Goal: Find contact information: Find contact information

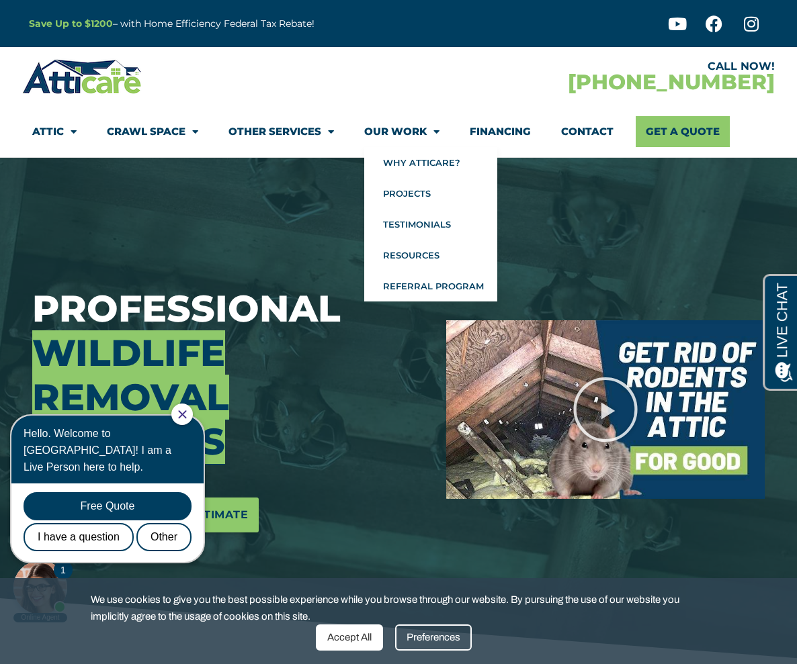
click at [415, 116] on link "Our Work" at bounding box center [401, 131] width 75 height 31
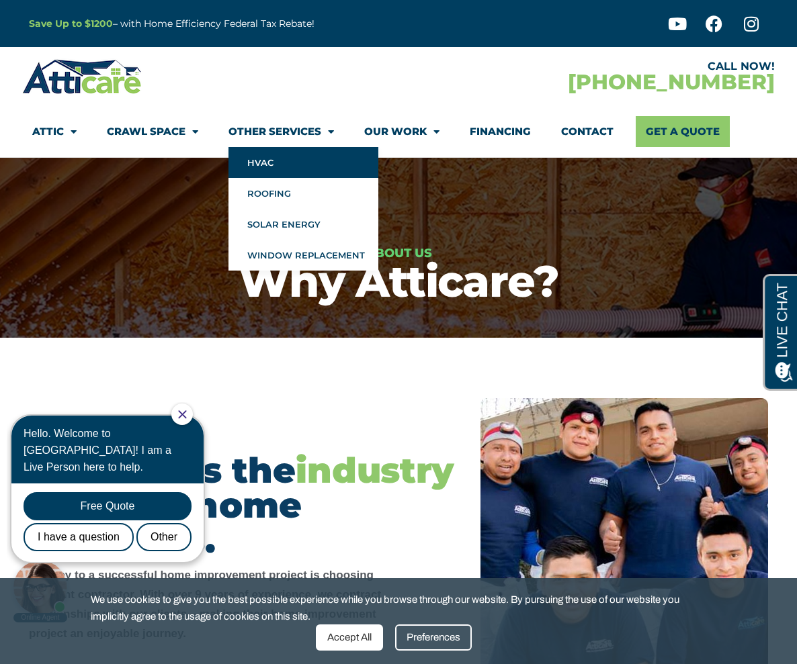
click at [285, 163] on link "HVAC" at bounding box center [303, 162] width 150 height 31
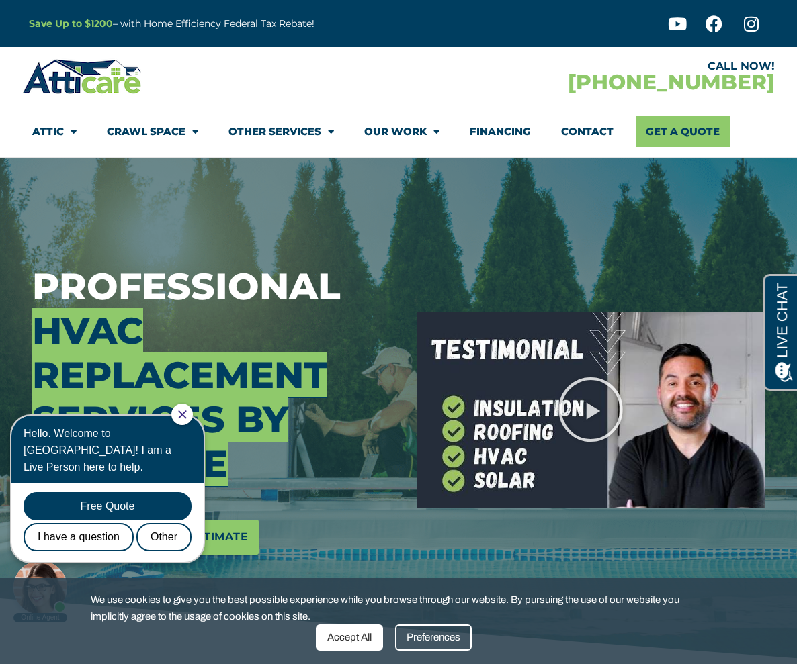
click at [388, 202] on div "Professional HVAC Replacement Services by Atticare Schedule Your Free Estimate" at bounding box center [214, 410] width 384 height 504
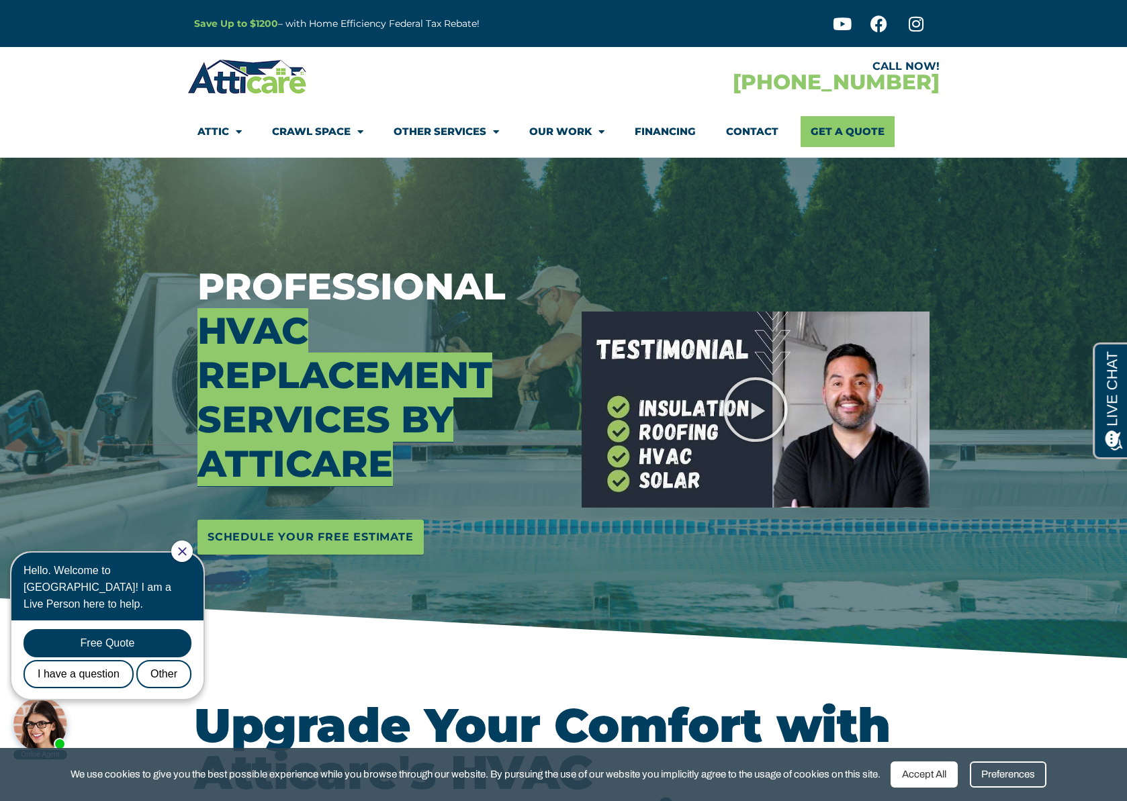
click at [476, 222] on div at bounding box center [379, 235] width 364 height 34
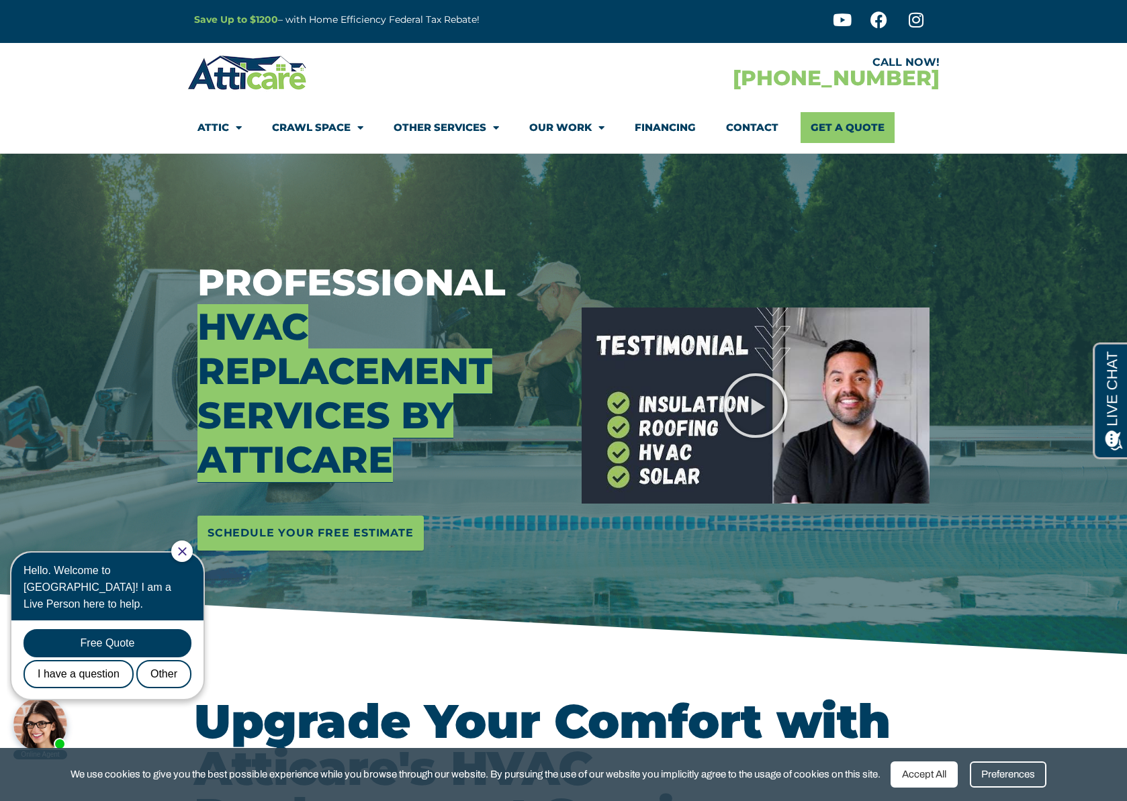
click at [192, 546] on div at bounding box center [181, 551] width 21 height 21
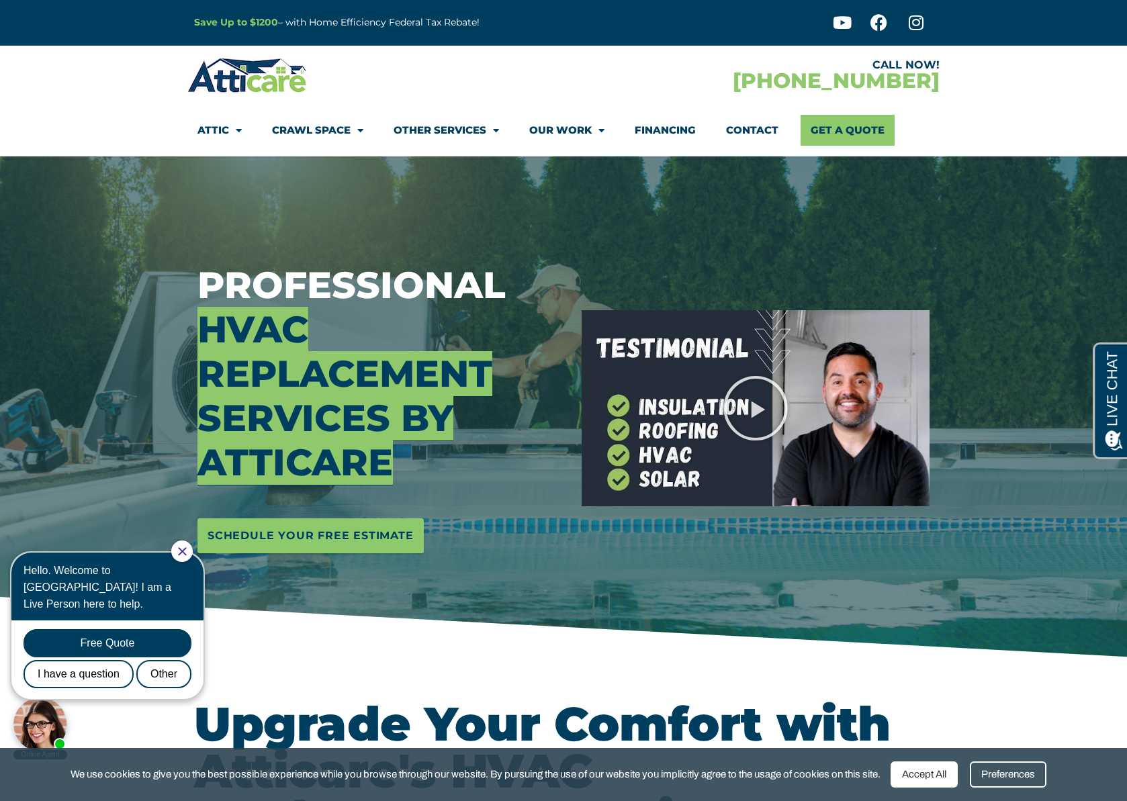
click at [187, 549] on icon "Close Chat" at bounding box center [182, 551] width 9 height 9
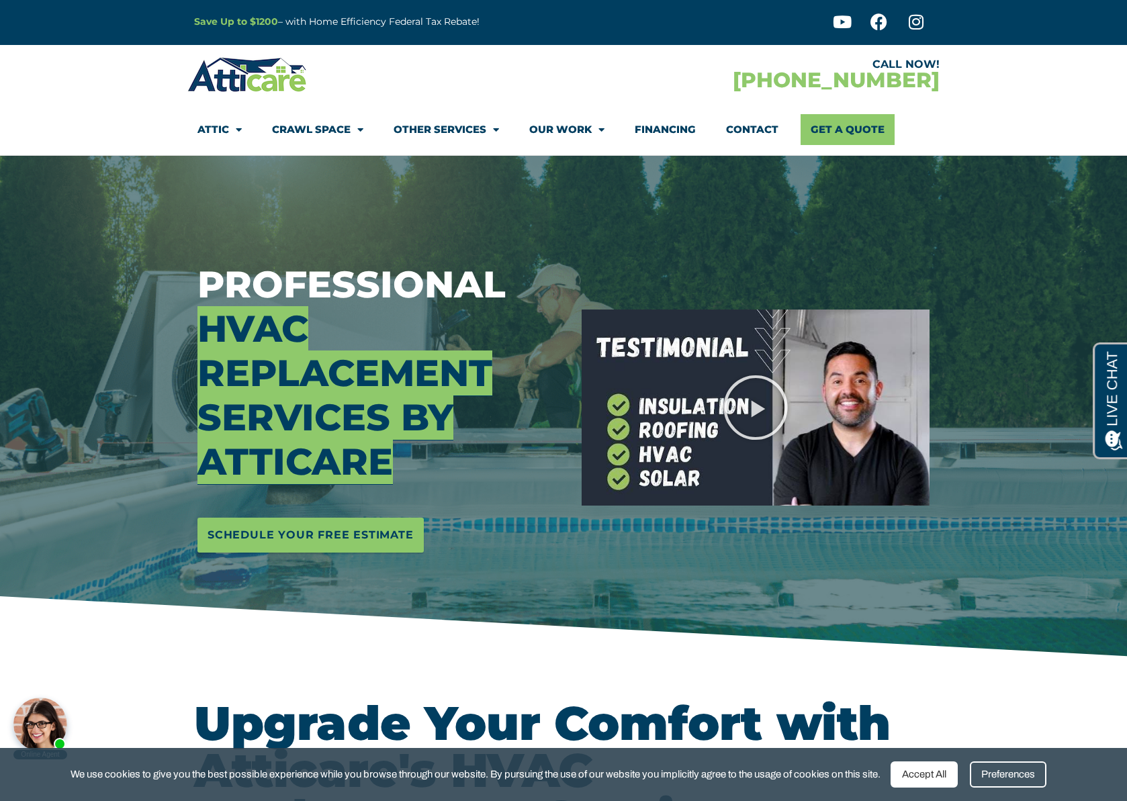
click at [181, 344] on div at bounding box center [563, 408] width 1127 height 504
click at [271, 344] on span "HVAC Replacement Services by Atticare" at bounding box center [344, 395] width 295 height 178
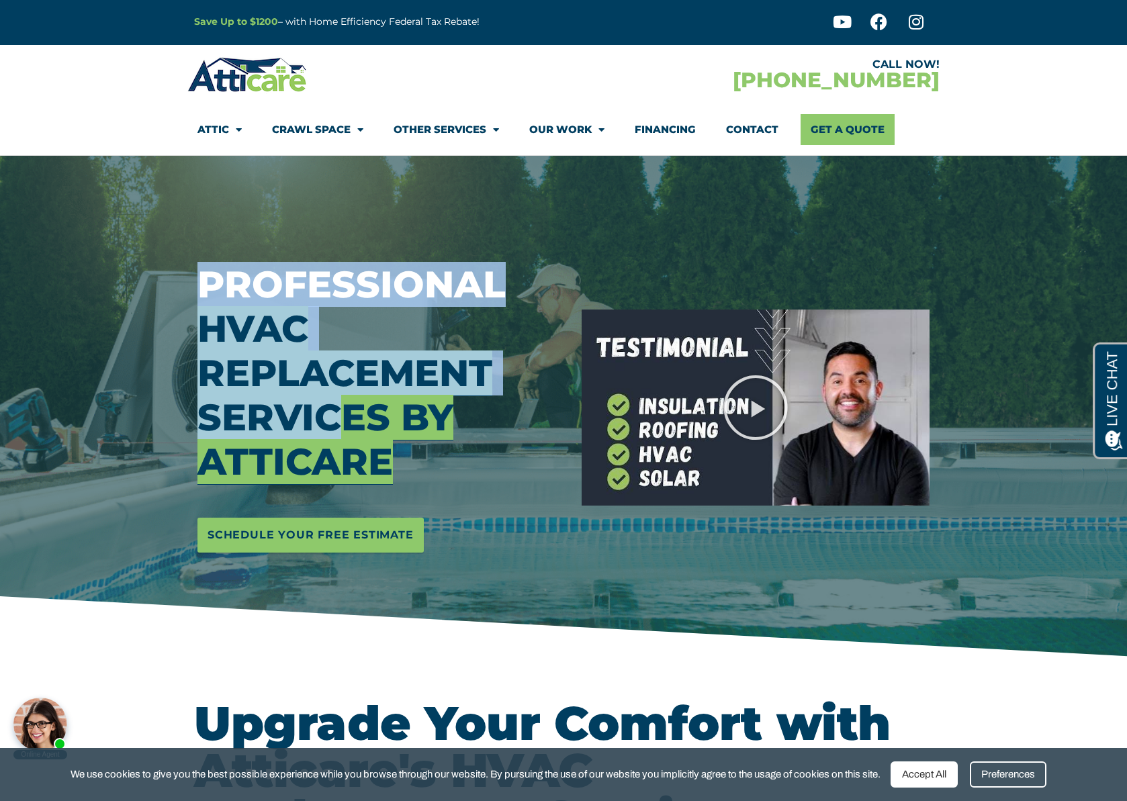
drag, startPoint x: 180, startPoint y: 324, endPoint x: 351, endPoint y: 410, distance: 191.1
click at [351, 410] on section "Professional HVAC Replacement Services by Atticare Schedule Your Free Estimate" at bounding box center [563, 408] width 1127 height 504
click at [351, 410] on span "HVAC Replacement Services by Atticare" at bounding box center [344, 395] width 295 height 178
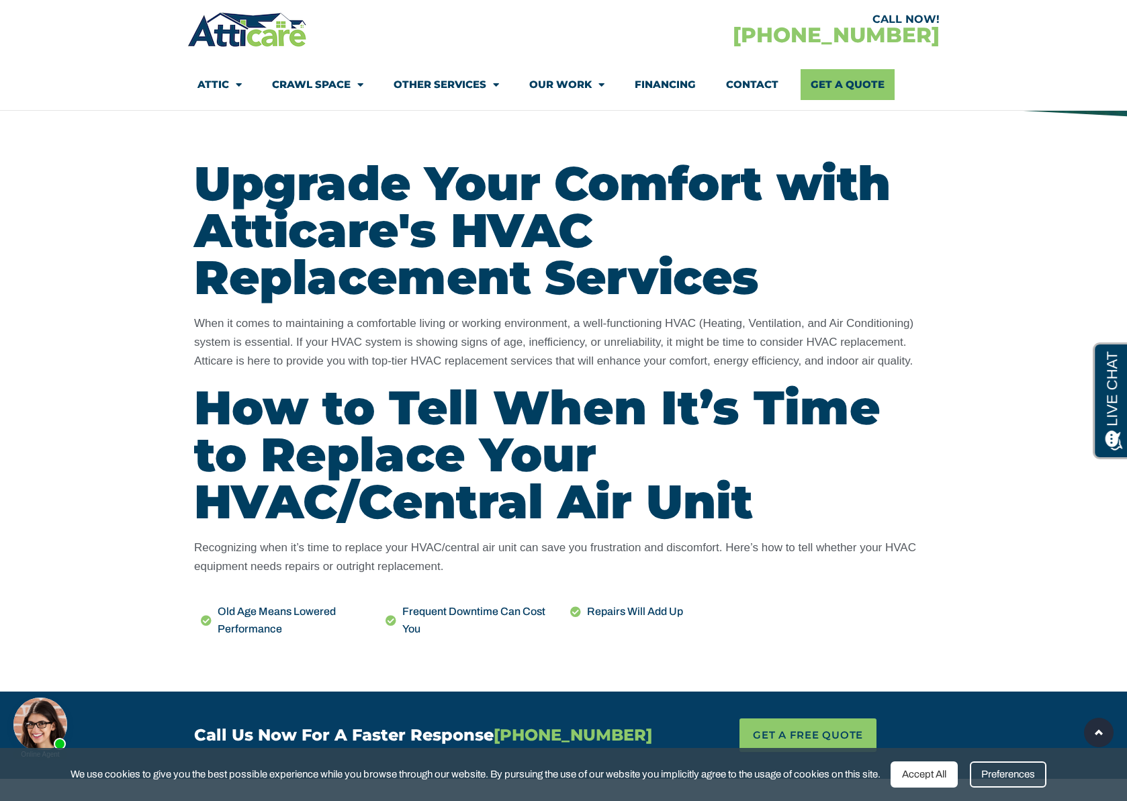
scroll to position [560, 0]
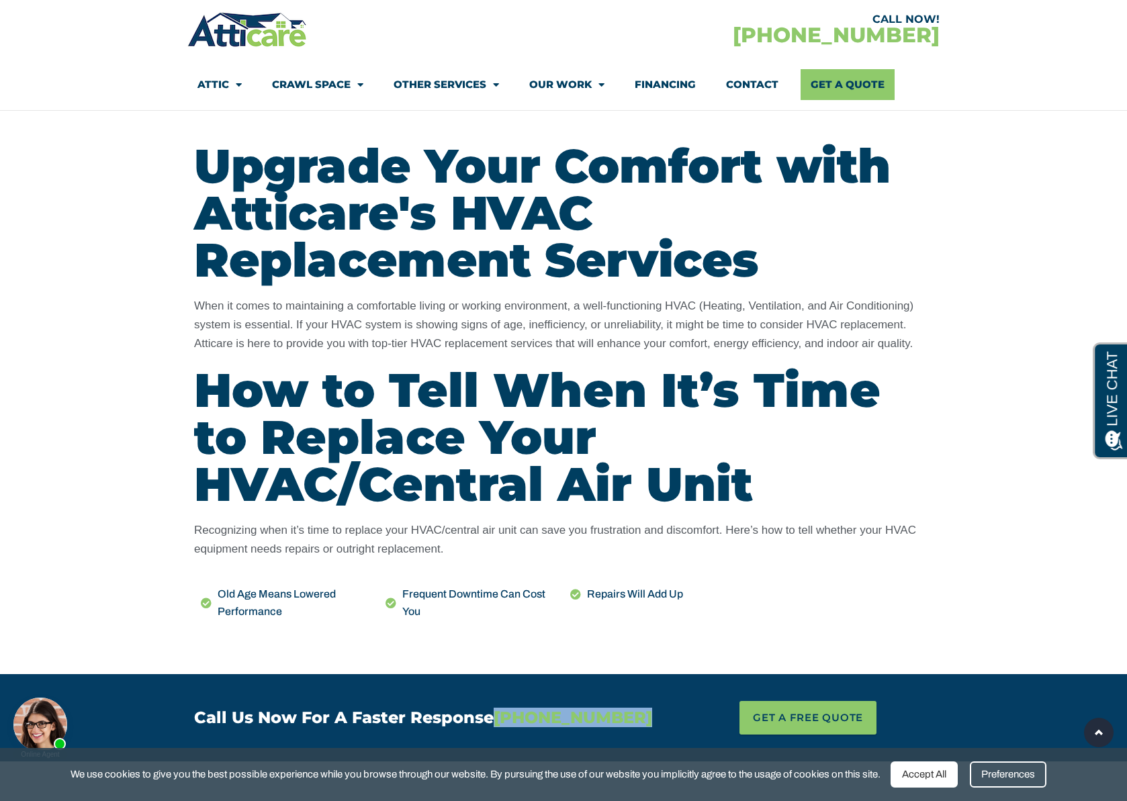
drag, startPoint x: 645, startPoint y: 717, endPoint x: 499, endPoint y: 719, distance: 145.8
click at [499, 664] on div "Call Us Now For A Faster Response [PHONE_NUMBER] Call Us Now For A Faster Respo…" at bounding box center [431, 718] width 489 height 47
copy span "[PHONE_NUMBER]"
click at [302, 338] on span "When it comes to maintaining a comfortable living or working environment, a wel…" at bounding box center [553, 325] width 719 height 50
drag, startPoint x: 674, startPoint y: 730, endPoint x: 506, endPoint y: 717, distance: 168.4
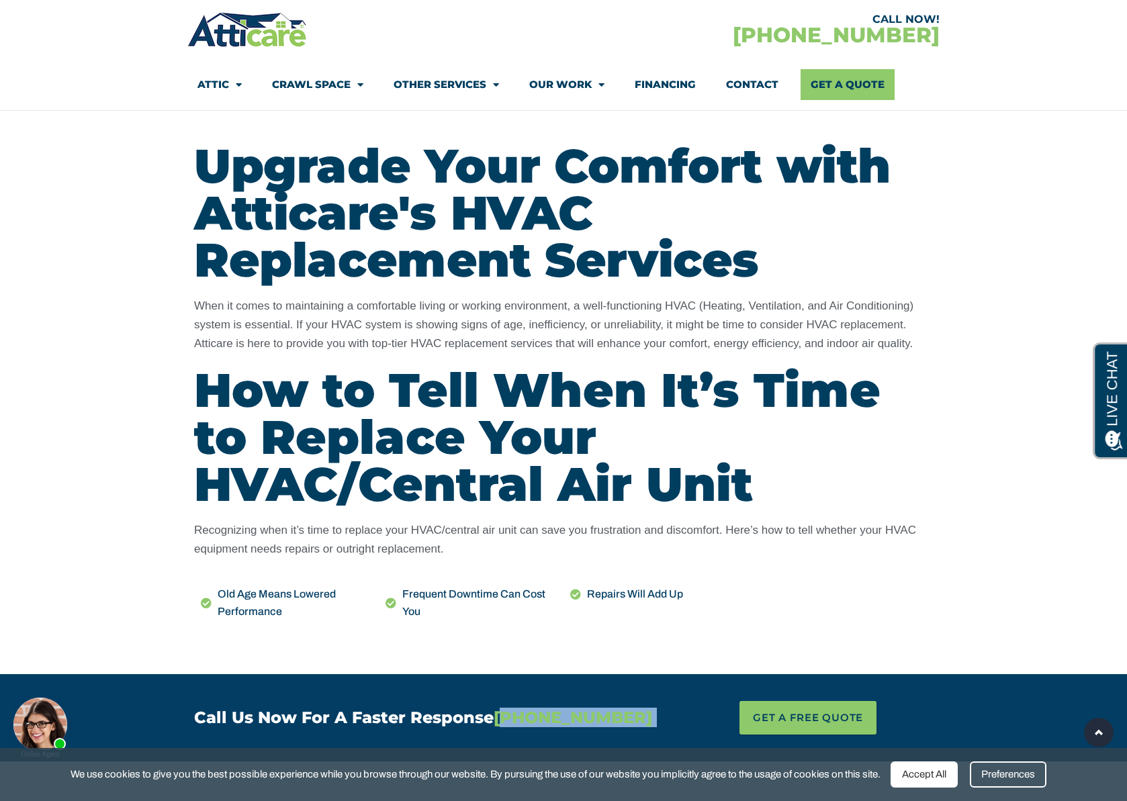
click at [506, 664] on div "Call Us Now For A Faster Response [PHONE_NUMBER] Call Us Now For A Faster Respo…" at bounding box center [563, 718] width 752 height 47
copy div "-866-488-1845 Call Us Now For A Faster Response [PHONE_NUMBER]"
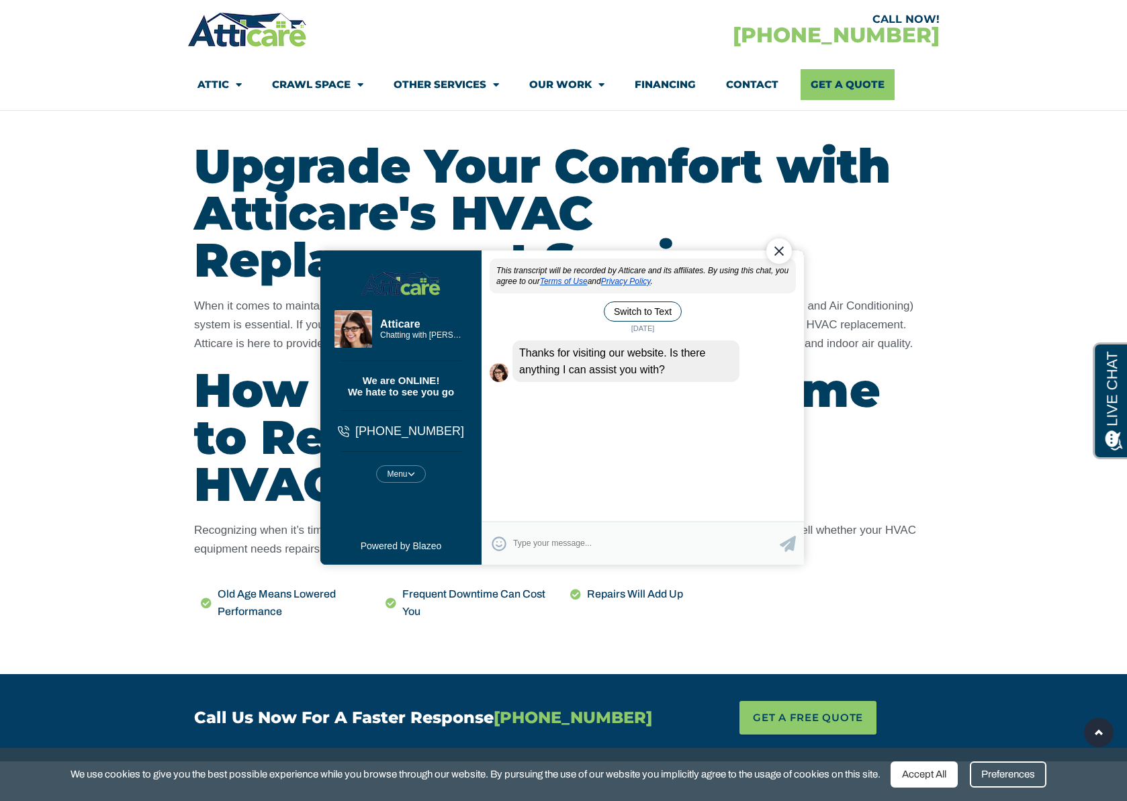
click at [393, 142] on h2 "Upgrade Your Comfort with Atticare's HVAC Replacement Services" at bounding box center [563, 212] width 739 height 141
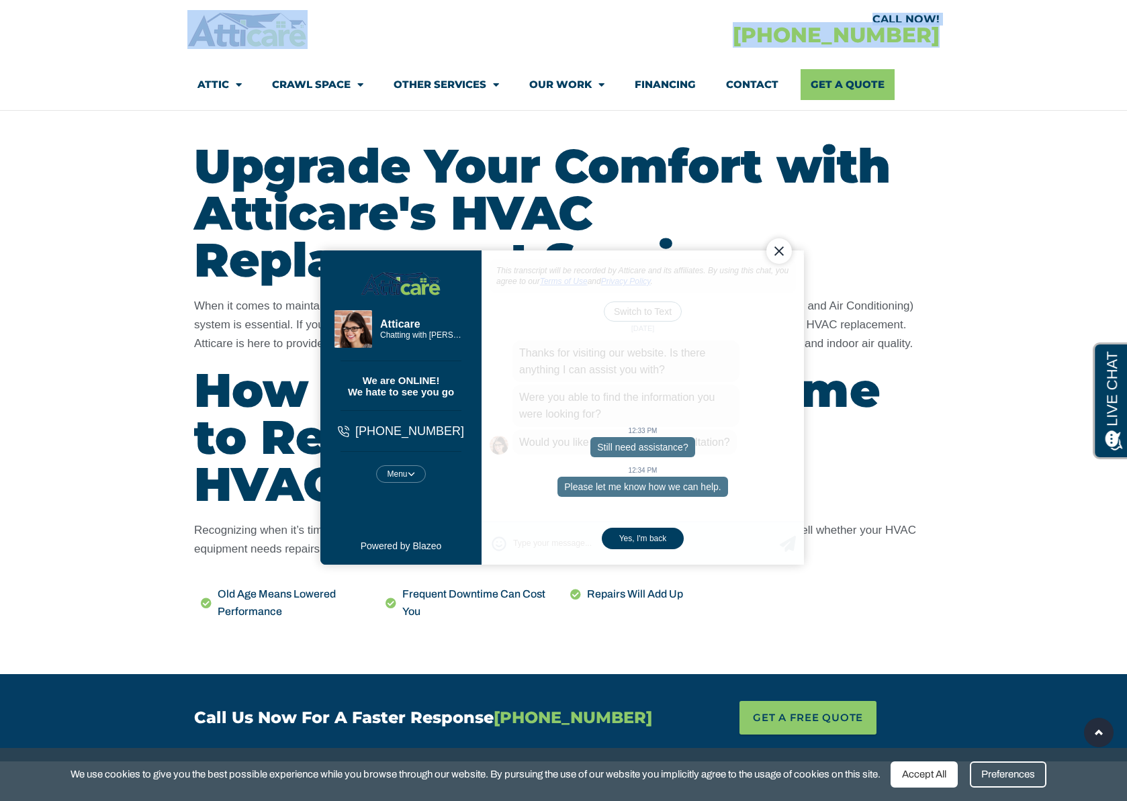
drag, startPoint x: 586, startPoint y: 43, endPoint x: 129, endPoint y: 44, distance: 456.8
click at [132, 45] on section "CALL NOW! [PHONE_NUMBER] Attic Attic Cleaning Rodent Proofing Air Sealing Insul…" at bounding box center [563, 55] width 1127 height 111
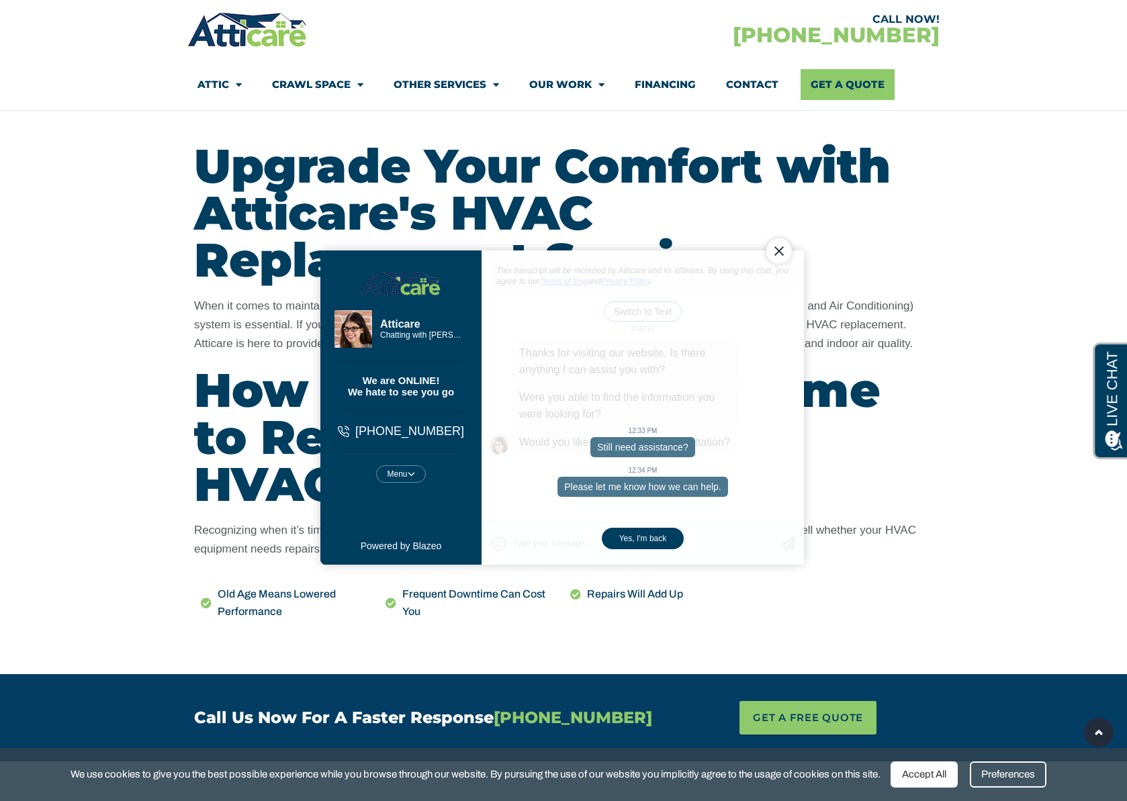
click at [129, 44] on section "CALL NOW! [PHONE_NUMBER] Attic Attic Cleaning Rodent Proofing Air Sealing Insul…" at bounding box center [563, 55] width 1127 height 111
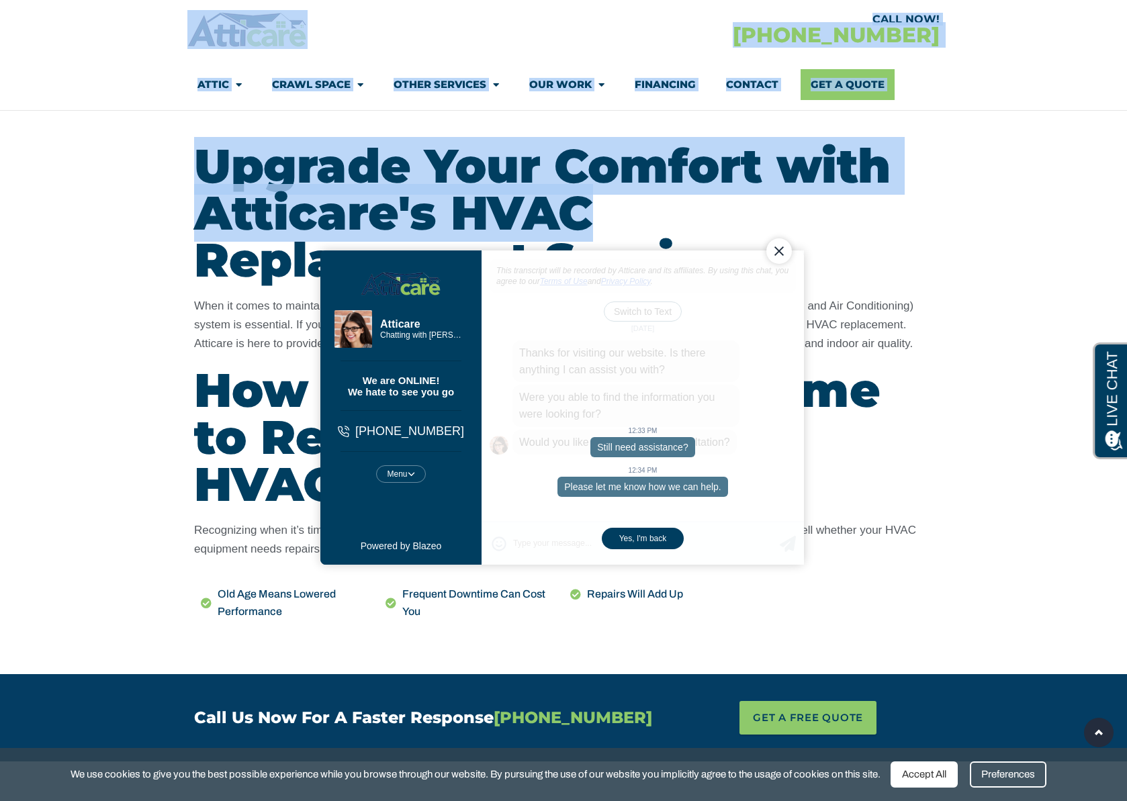
drag, startPoint x: 109, startPoint y: 45, endPoint x: 994, endPoint y: 227, distance: 903.9
click at [796, 227] on section "Upgrade Your Comfort with Atticare's HVAC Replacement Services When it comes to…" at bounding box center [563, 388] width 1127 height 572
